Goal: Task Accomplishment & Management: Use online tool/utility

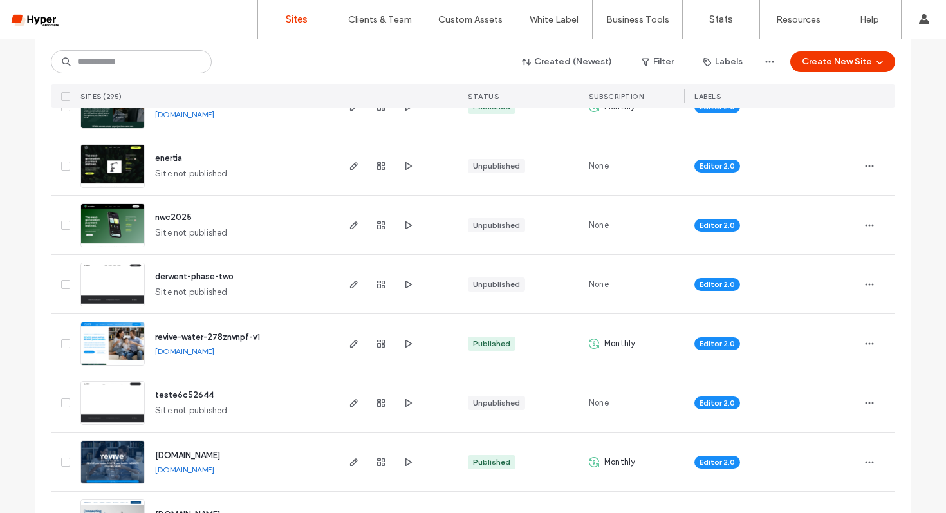
scroll to position [1421, 0]
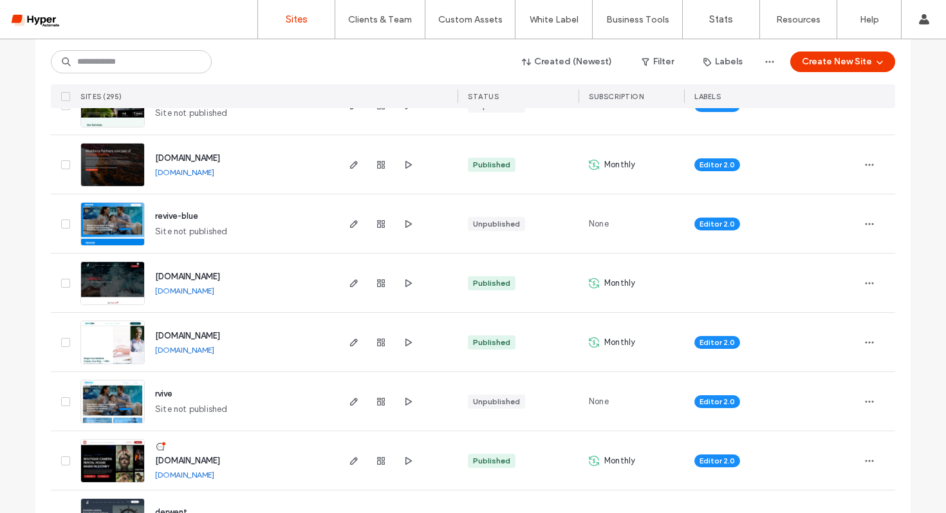
click at [220, 277] on span "[DOMAIN_NAME]" at bounding box center [187, 277] width 65 height 10
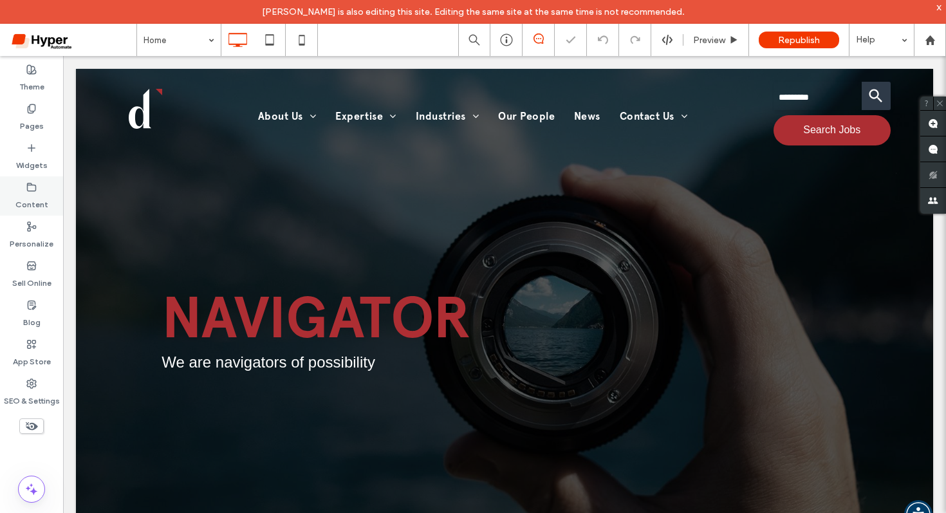
click at [33, 204] on label "Content" at bounding box center [31, 201] width 33 height 18
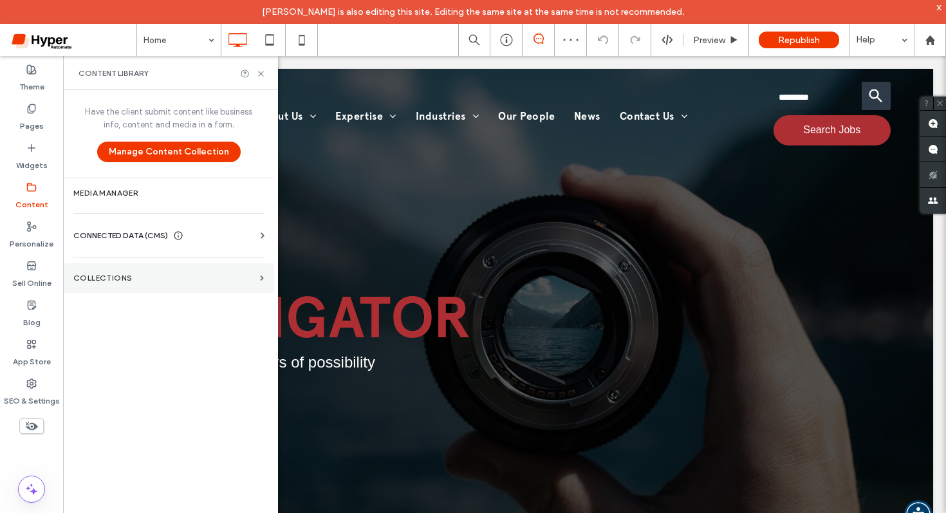
click at [121, 264] on section "Collections" at bounding box center [168, 278] width 211 height 30
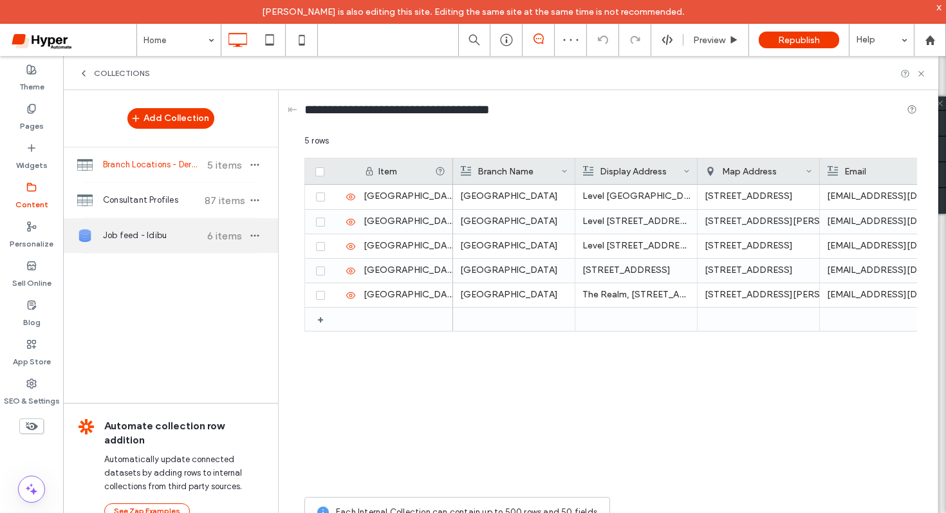
click at [181, 239] on span "Job feed - Idibu" at bounding box center [151, 235] width 96 height 13
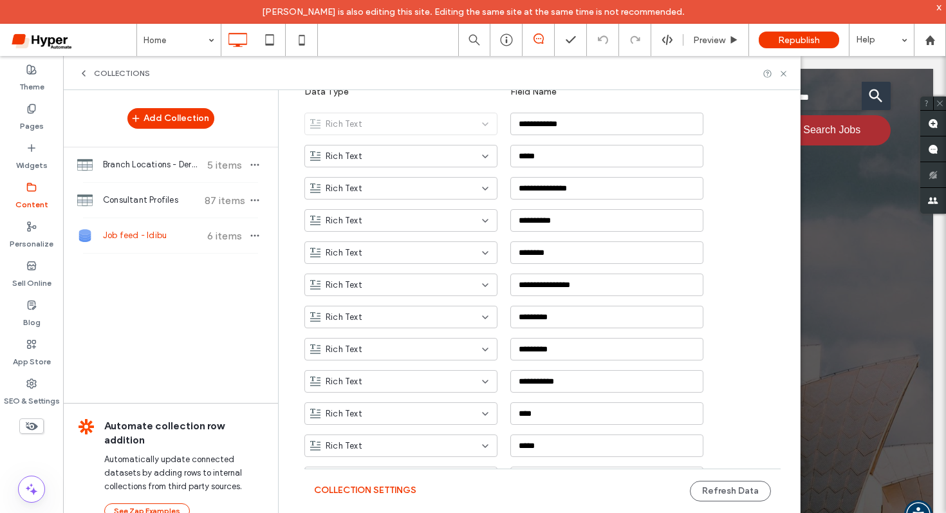
scroll to position [329, 0]
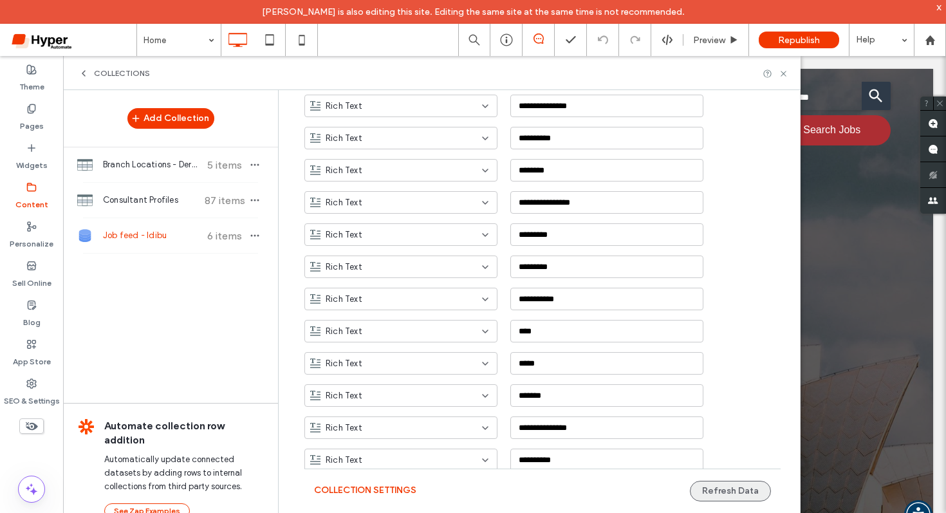
click at [713, 490] on button "Refresh Data" at bounding box center [730, 491] width 81 height 21
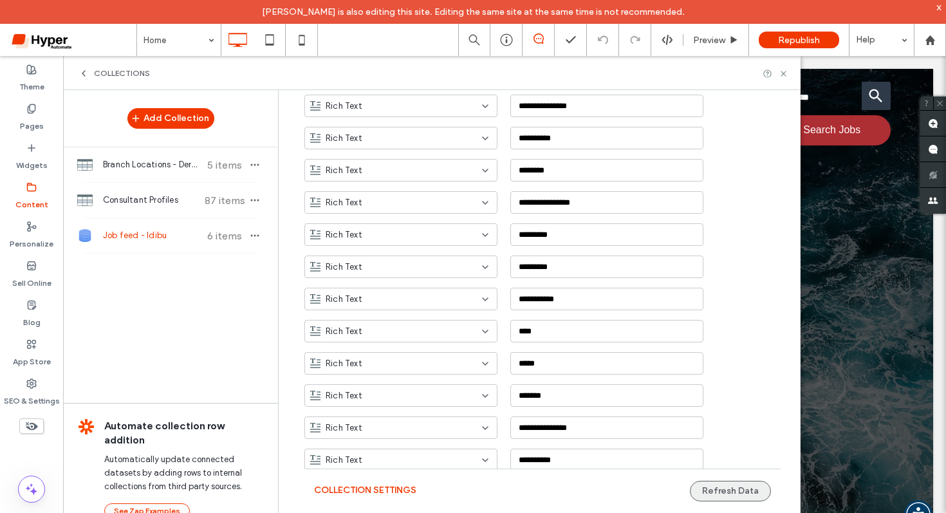
click at [733, 499] on button "Refresh Data" at bounding box center [730, 491] width 81 height 21
click at [862, 324] on li "IMPACT We are about transformative and focused change Button" at bounding box center [504, 326] width 857 height 515
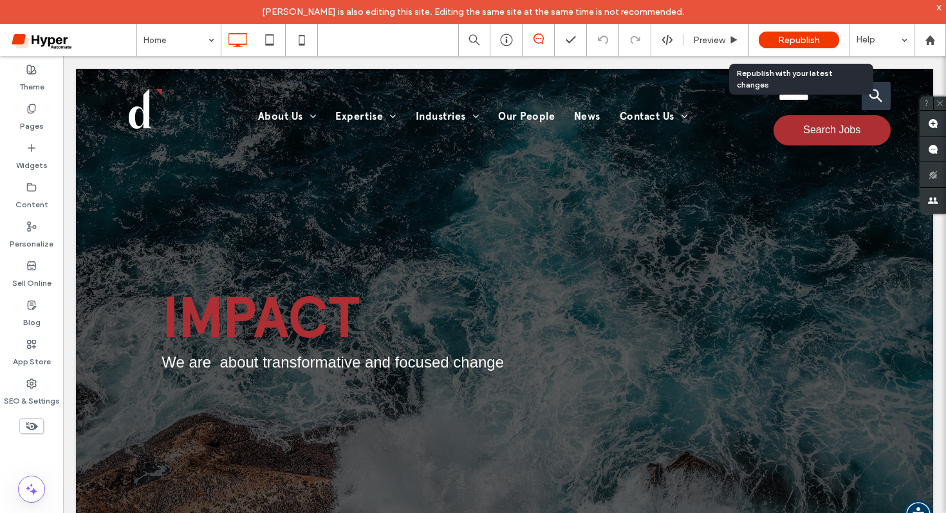
click at [793, 39] on span "Republish" at bounding box center [799, 40] width 42 height 11
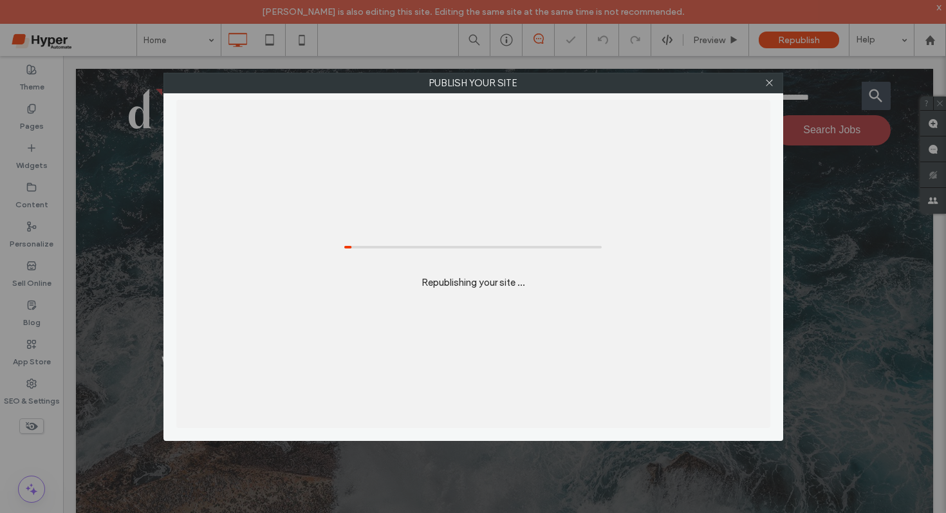
scroll to position [0, 0]
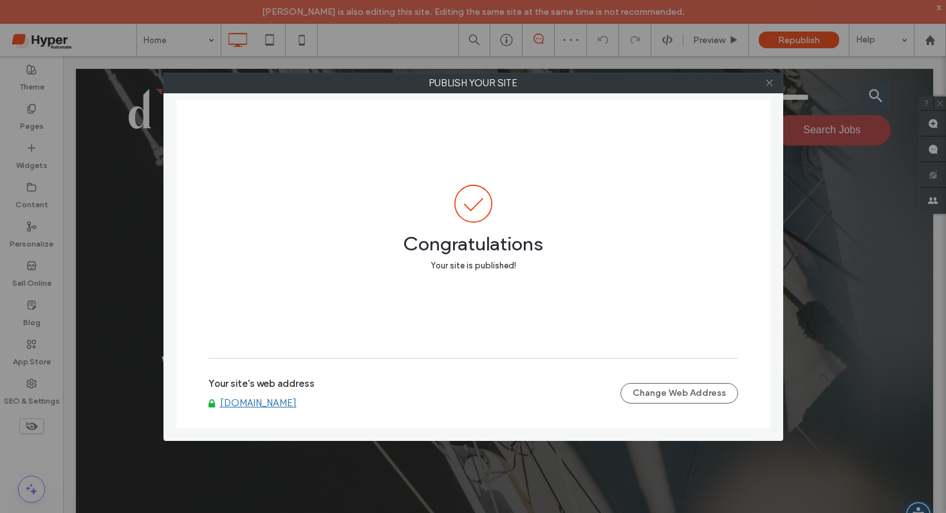
click at [771, 78] on icon at bounding box center [769, 83] width 10 height 10
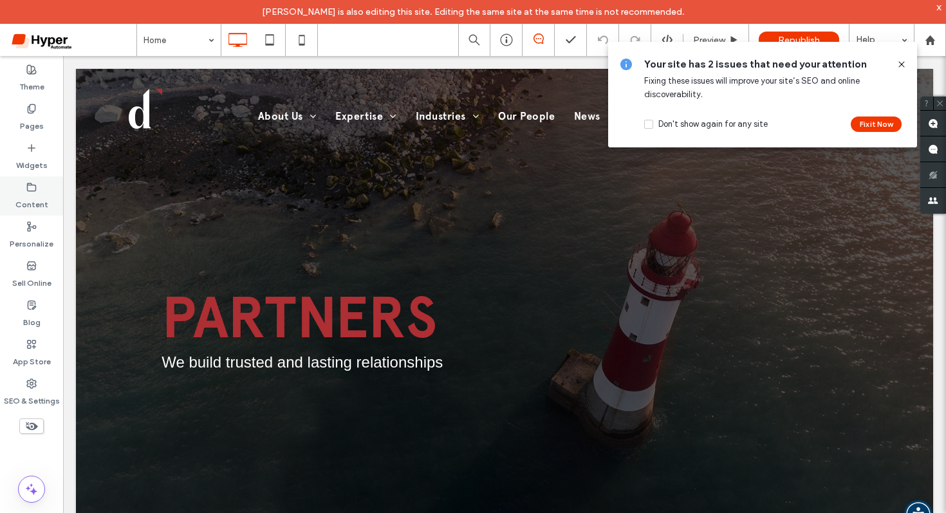
click at [30, 198] on label "Content" at bounding box center [31, 201] width 33 height 18
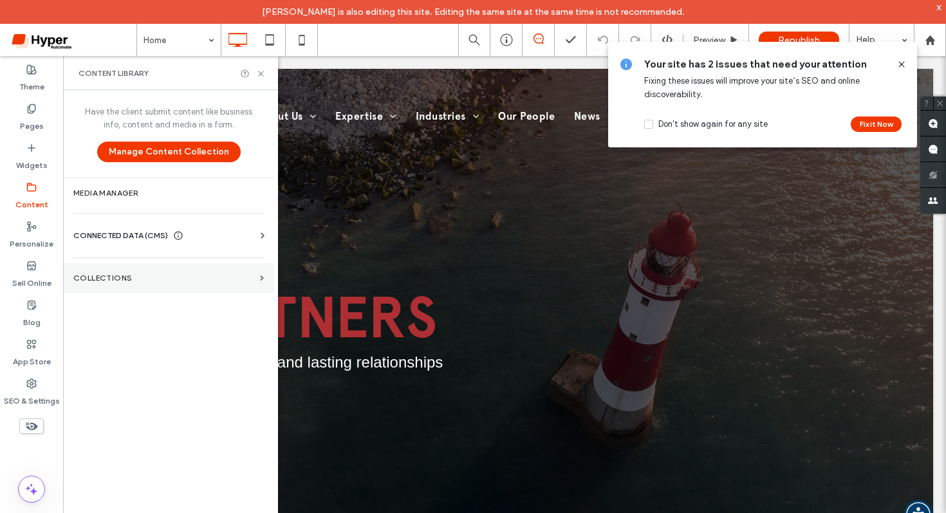
click at [114, 278] on label "Collections" at bounding box center [163, 277] width 181 height 9
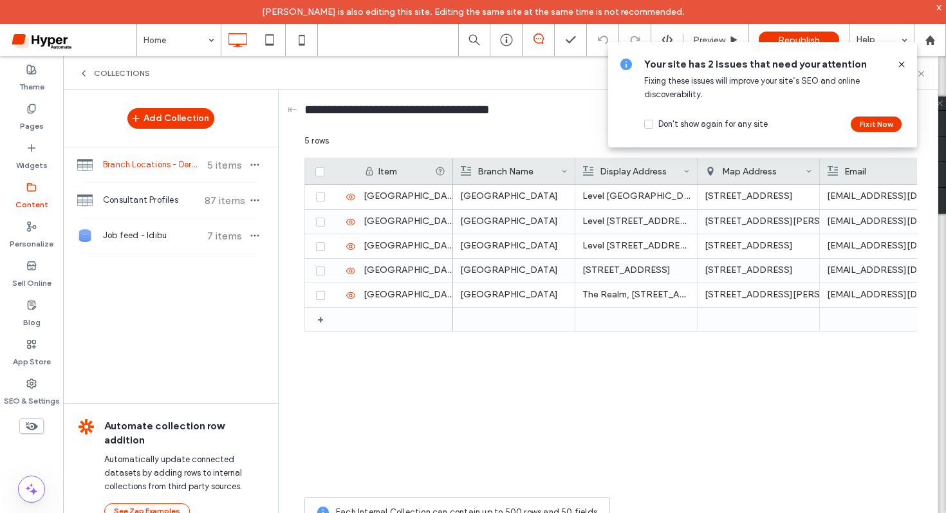
click at [903, 67] on icon at bounding box center [901, 64] width 10 height 10
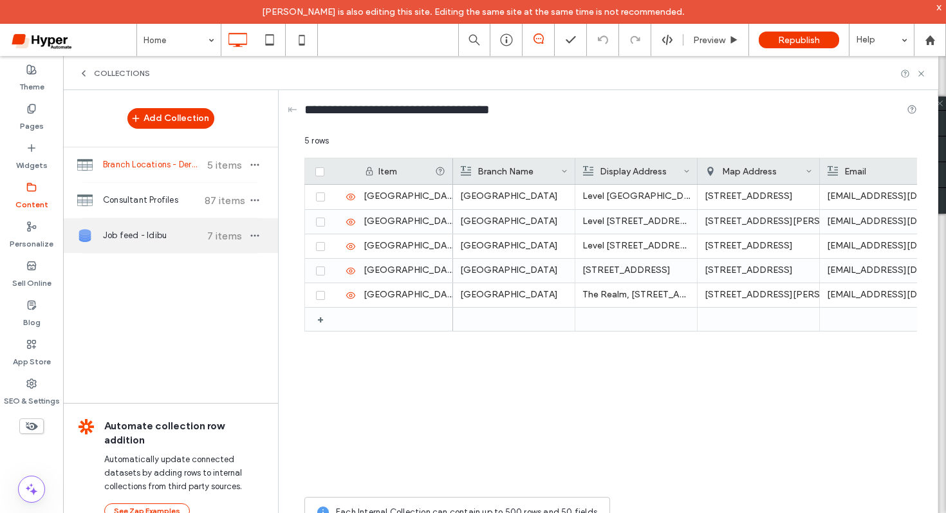
click at [142, 246] on div "Job feed - Idibu 7 items" at bounding box center [170, 235] width 215 height 35
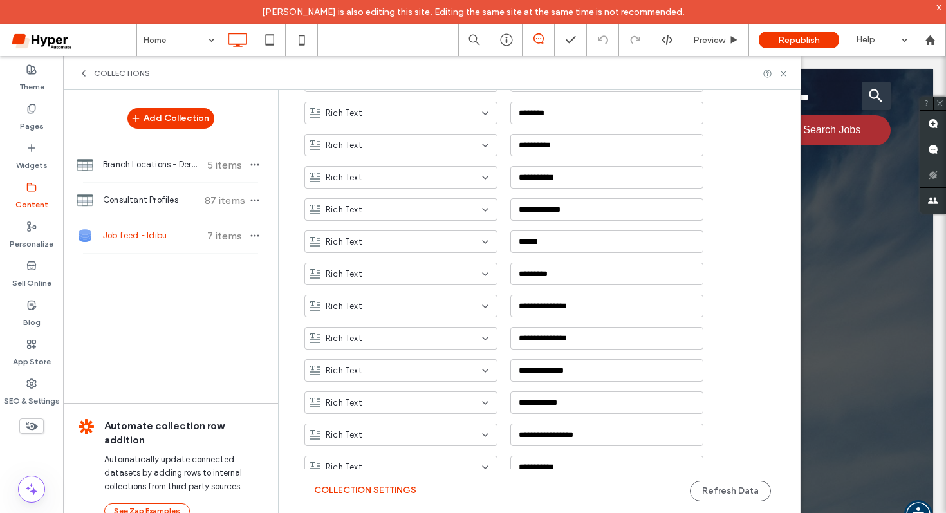
scroll to position [1503, 0]
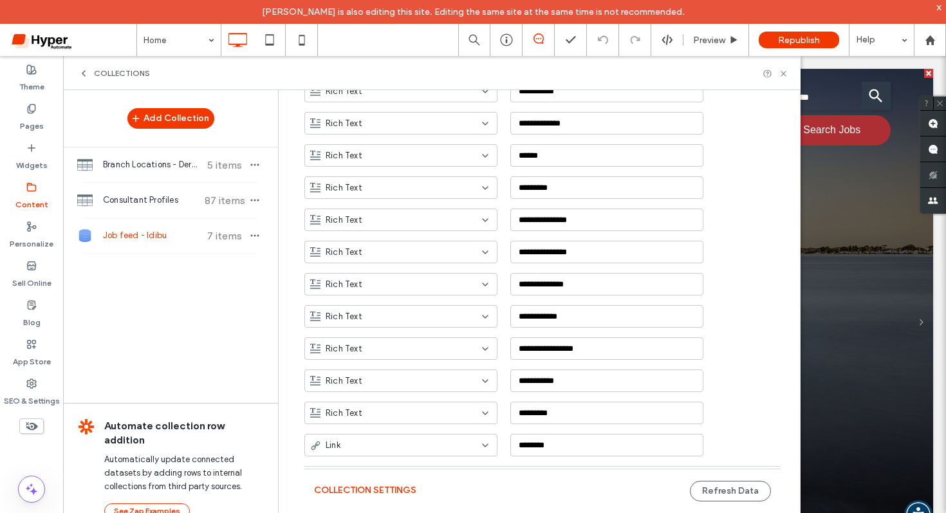
click at [851, 284] on li "CONNECTORS We are the link between personal and business possibility Button" at bounding box center [504, 326] width 857 height 515
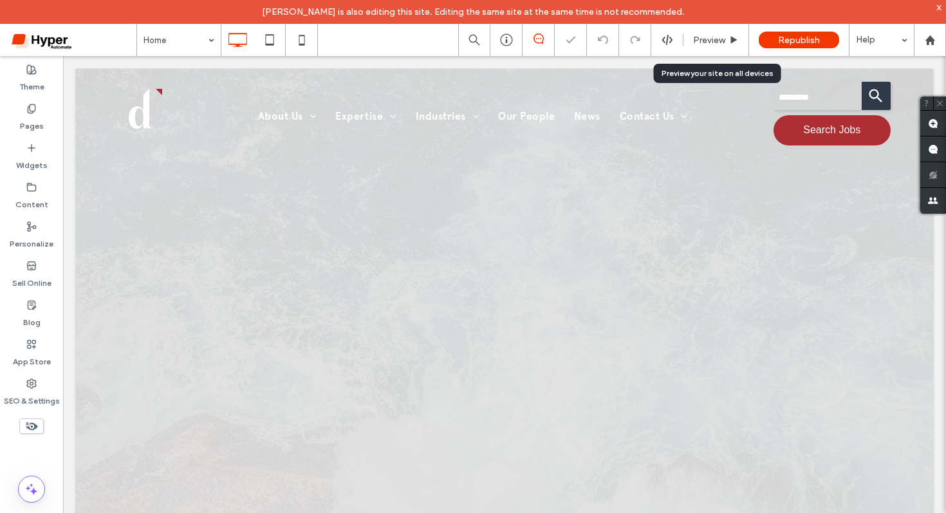
scroll to position [0, 0]
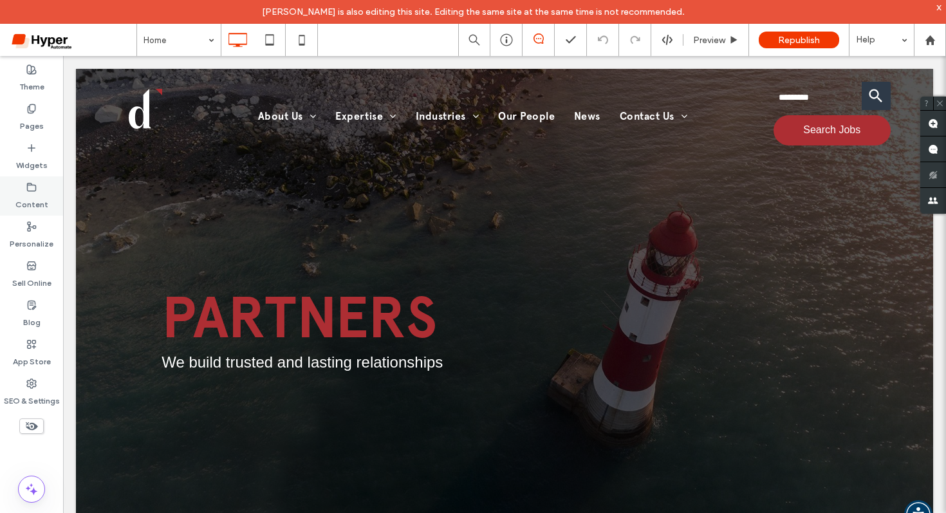
click at [28, 200] on label "Content" at bounding box center [31, 201] width 33 height 18
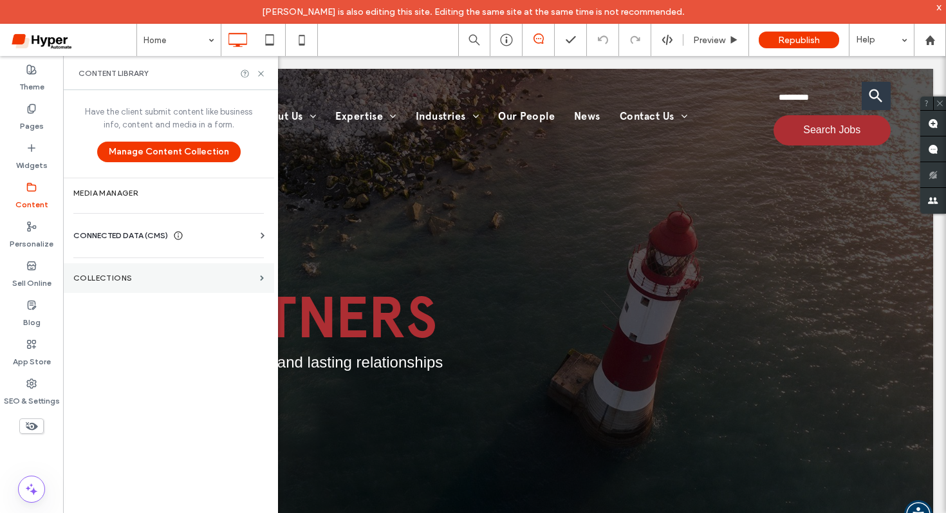
click at [124, 272] on section "Collections" at bounding box center [168, 278] width 211 height 30
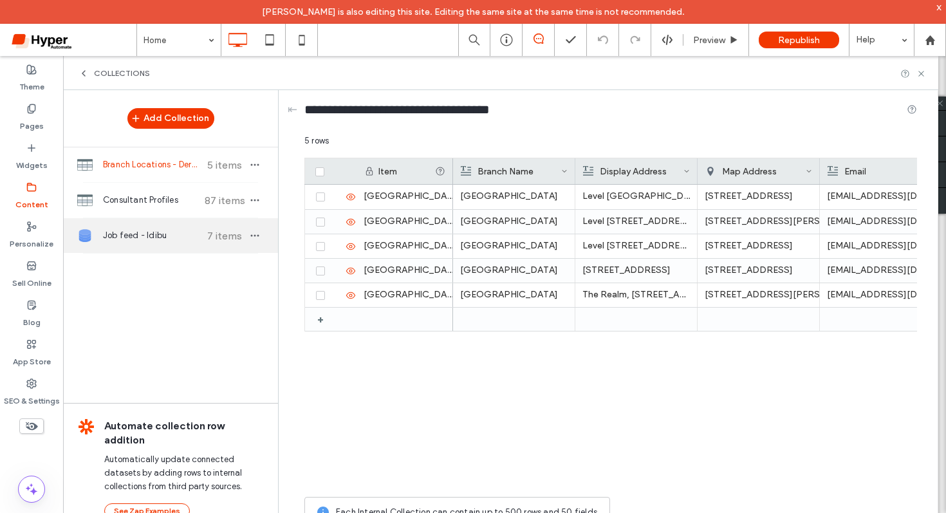
click at [172, 245] on div "Job feed - Idibu 7 items" at bounding box center [170, 235] width 215 height 35
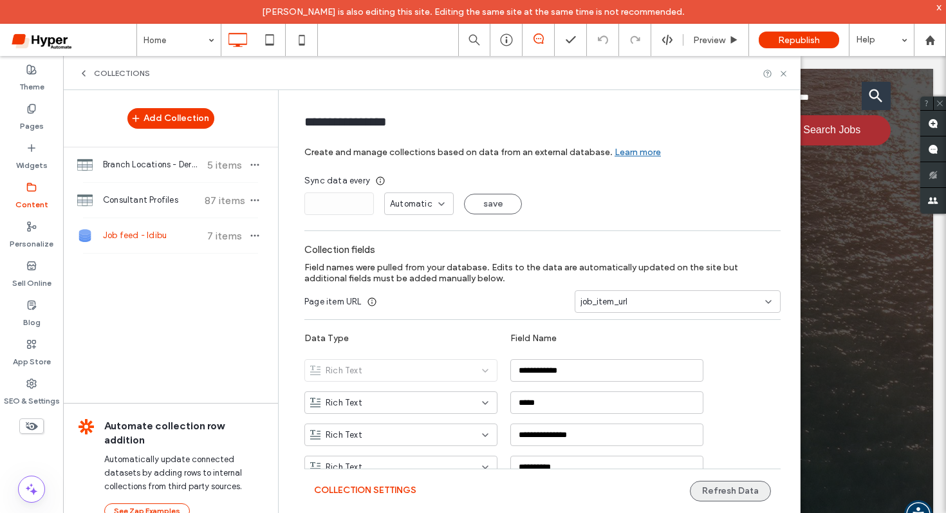
click at [735, 501] on button "Refresh Data" at bounding box center [730, 491] width 81 height 21
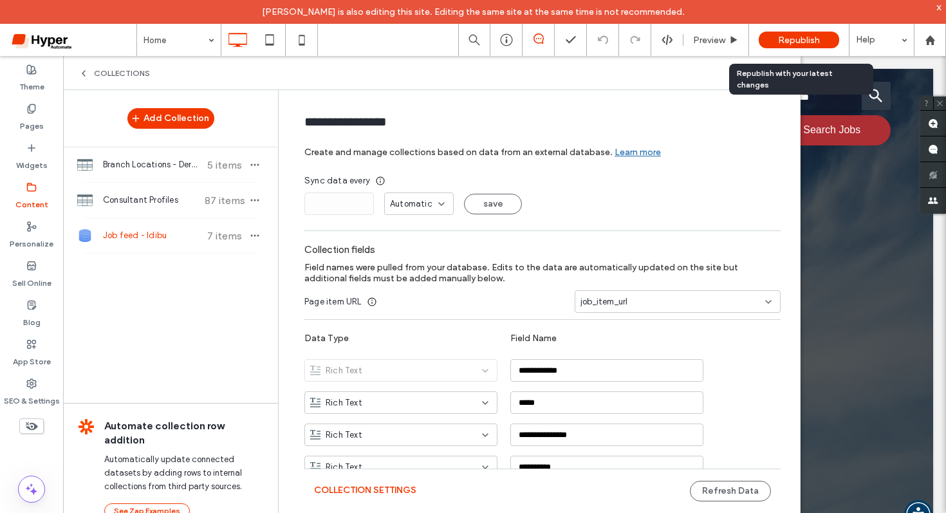
click at [803, 41] on span "Republish" at bounding box center [799, 40] width 42 height 11
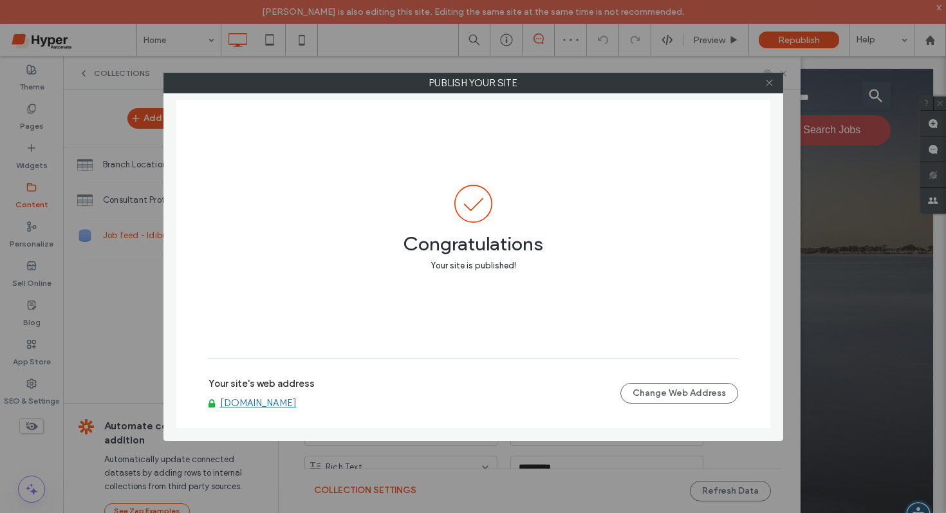
click at [770, 82] on use at bounding box center [769, 83] width 6 height 6
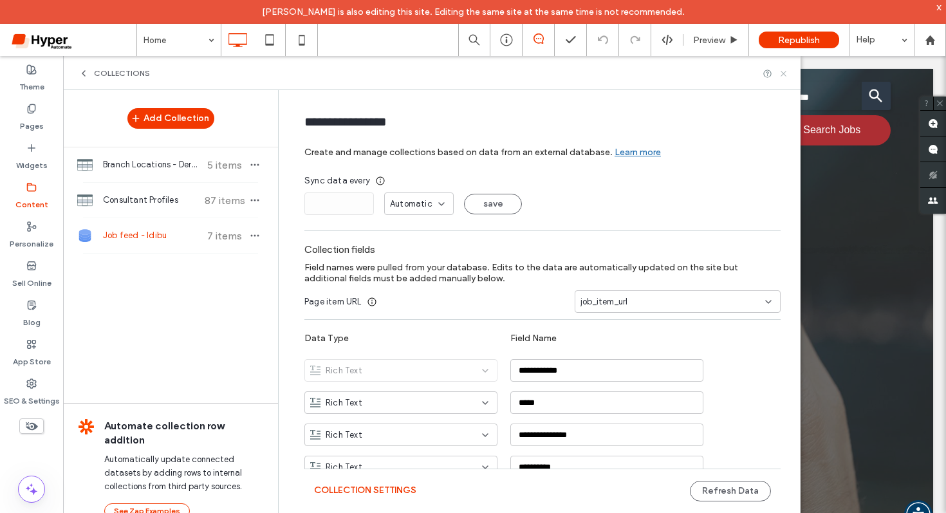
click at [785, 74] on icon at bounding box center [784, 74] width 10 height 10
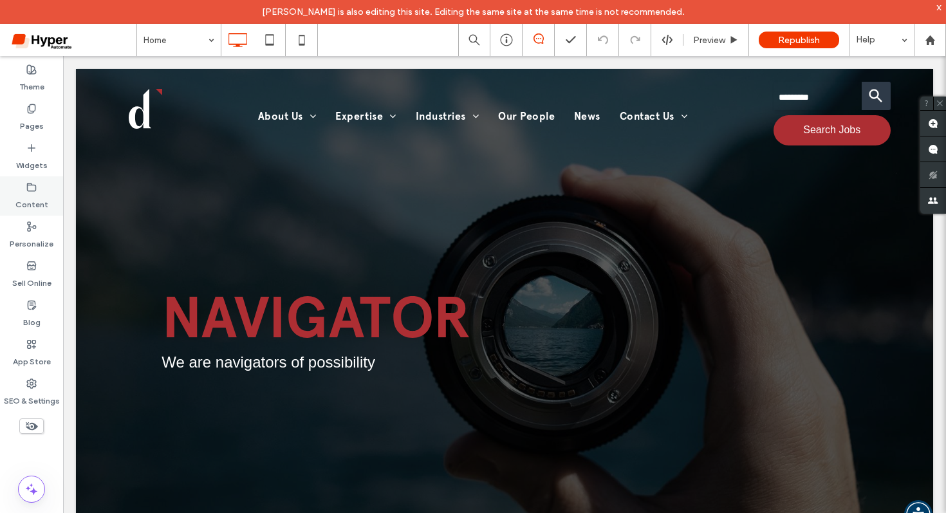
click at [20, 205] on label "Content" at bounding box center [31, 201] width 33 height 18
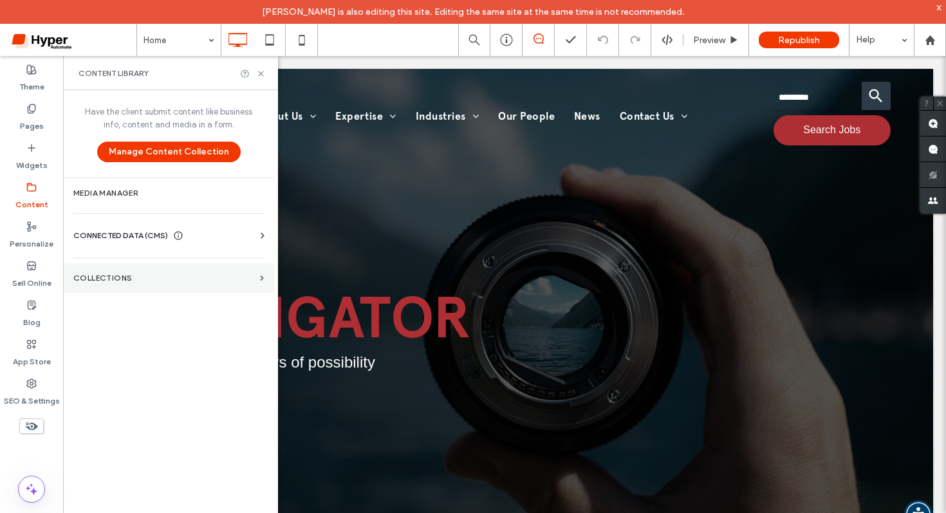
click at [145, 285] on section "Collections" at bounding box center [168, 278] width 211 height 30
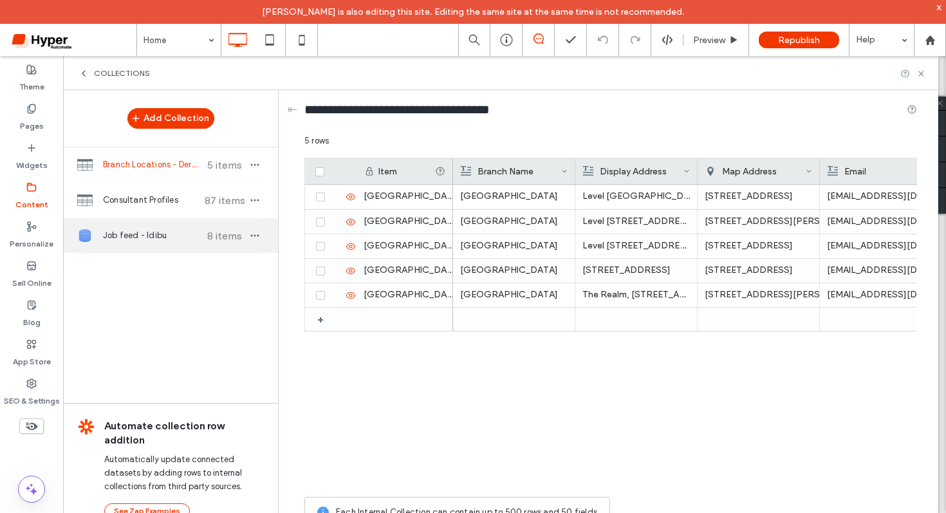
click at [192, 241] on span "Job feed - Idibu" at bounding box center [151, 235] width 96 height 13
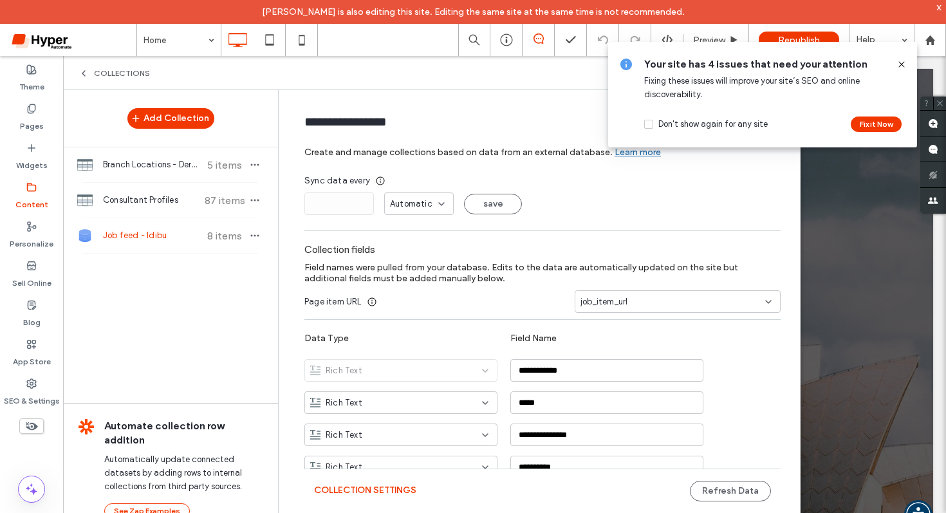
click at [896, 63] on icon at bounding box center [901, 64] width 10 height 10
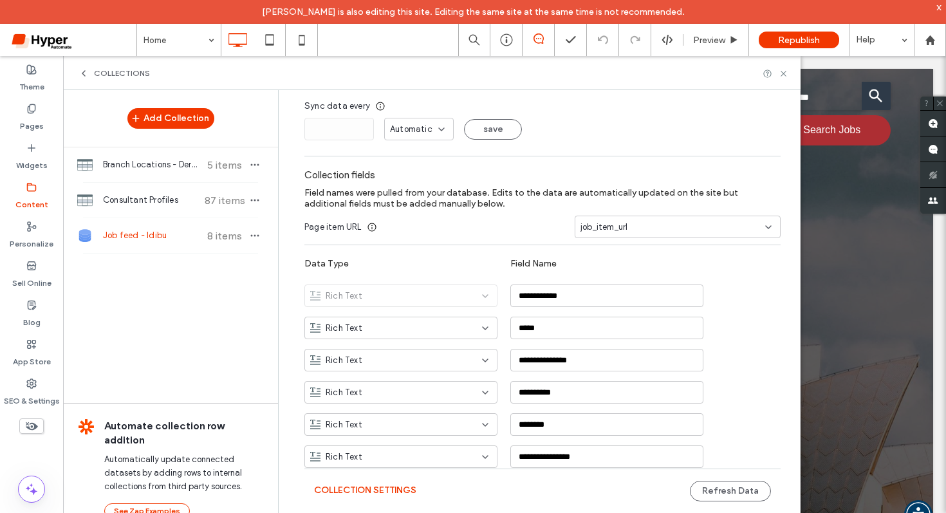
scroll to position [117, 0]
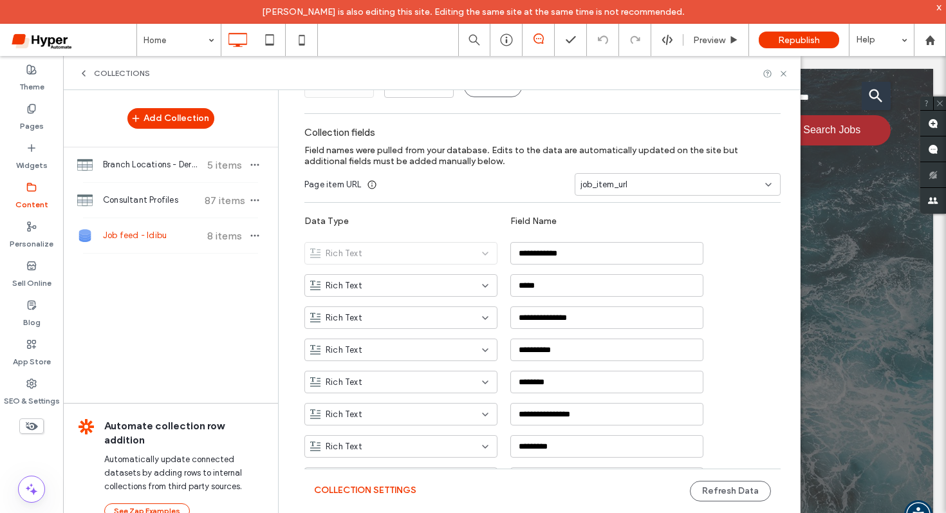
click at [175, 243] on div "Job feed - Idibu 8 items" at bounding box center [170, 235] width 215 height 35
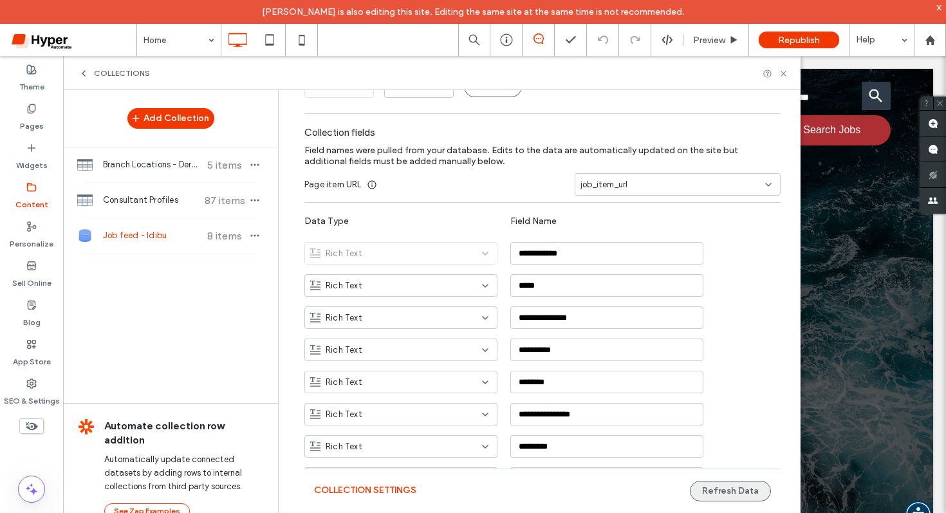
click at [705, 497] on button "Refresh Data" at bounding box center [730, 491] width 81 height 21
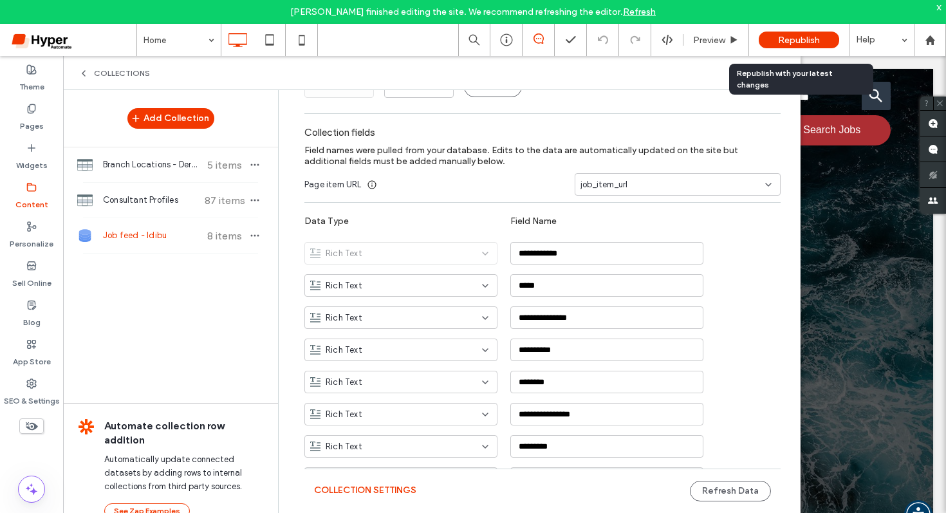
click at [788, 42] on span "Republish" at bounding box center [799, 40] width 42 height 11
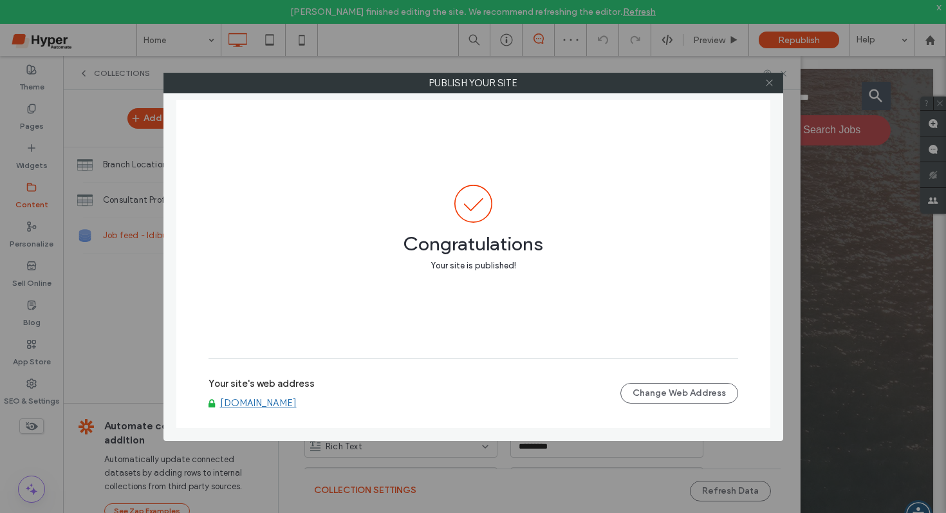
click at [772, 86] on icon at bounding box center [769, 83] width 10 height 10
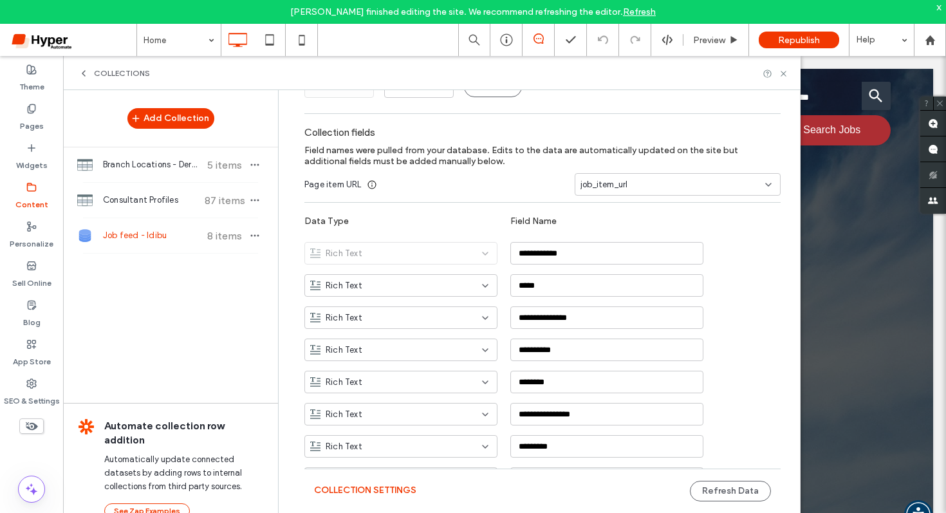
click at [792, 73] on div "Collections" at bounding box center [431, 73] width 737 height 34
click at [782, 71] on use at bounding box center [783, 73] width 5 height 5
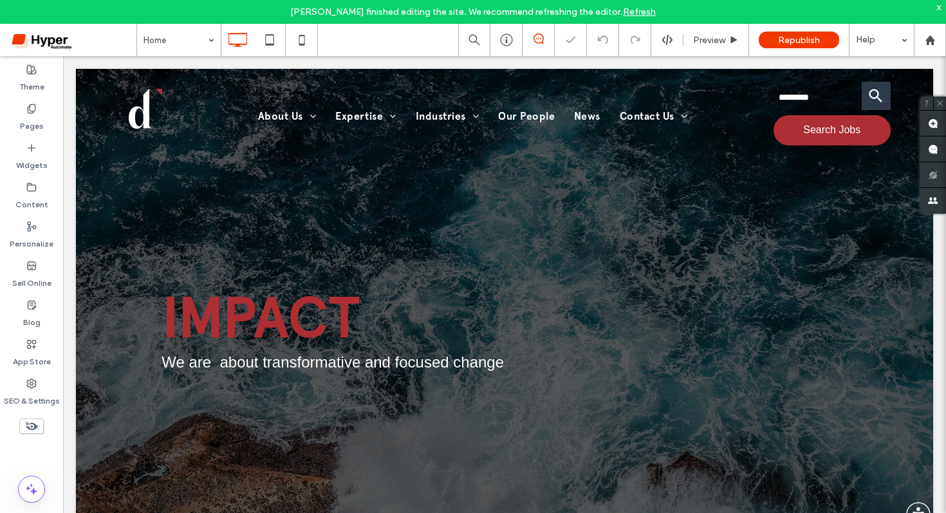
scroll to position [0, 0]
